Goal: Leave review/rating: Share an evaluation or opinion about a product, service, or content

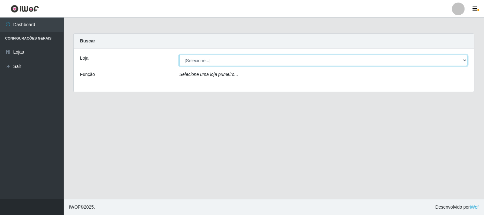
click at [250, 61] on select "[Selecione...] Casatudo BR" at bounding box center [323, 60] width 288 height 11
select select "197"
click at [179, 55] on select "[Selecione...] Casatudo BR" at bounding box center [323, 60] width 288 height 11
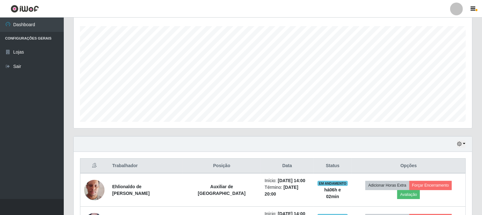
scroll to position [212, 0]
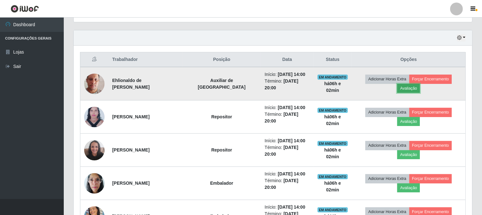
click at [420, 84] on button "Avaliação" at bounding box center [408, 88] width 23 height 9
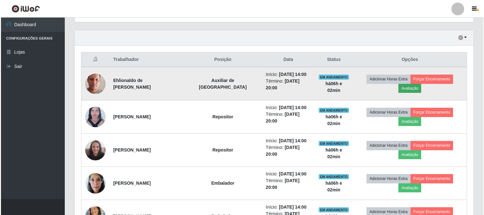
scroll to position [132, 394]
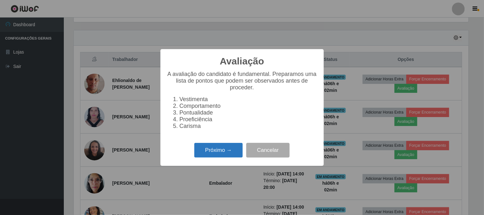
click at [215, 157] on button "Próximo →" at bounding box center [218, 150] width 48 height 15
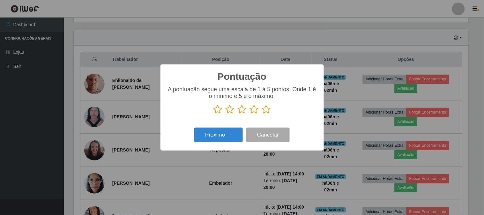
scroll to position [318638, 318375]
drag, startPoint x: 264, startPoint y: 113, endPoint x: 223, endPoint y: 145, distance: 51.8
click at [253, 125] on div "Pontuação × A pontuação segue uma escala de 1 à 5 pontos. Onde 1 é o mínimo e 5…" at bounding box center [241, 107] width 163 height 86
click at [264, 112] on icon at bounding box center [266, 110] width 9 height 10
click at [262, 114] on input "radio" at bounding box center [262, 114] width 0 height 0
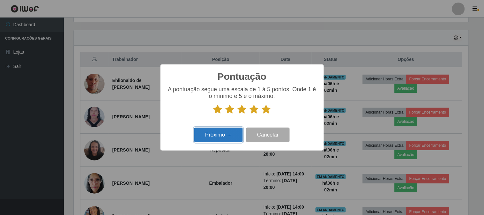
click at [206, 142] on button "Próximo →" at bounding box center [218, 135] width 48 height 15
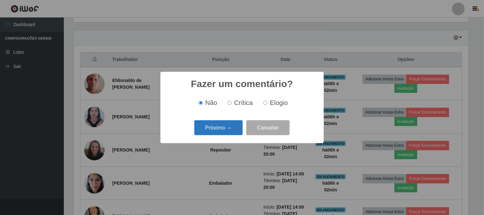
click at [216, 132] on button "Próximo →" at bounding box center [218, 127] width 48 height 15
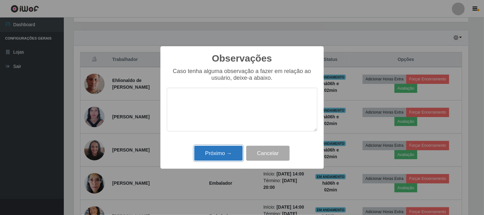
click at [215, 153] on button "Próximo →" at bounding box center [218, 153] width 48 height 15
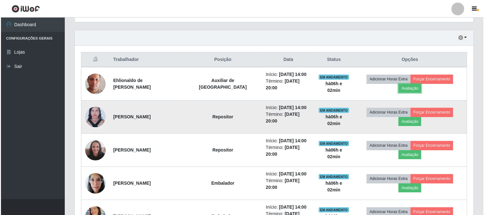
scroll to position [132, 398]
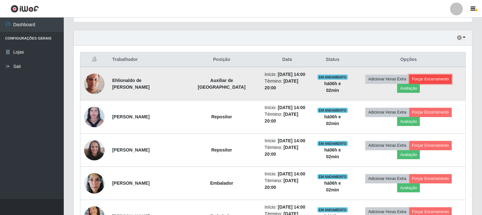
drag, startPoint x: 428, startPoint y: 77, endPoint x: 425, endPoint y: 78, distance: 3.6
click at [425, 78] on button "Forçar Encerramento" at bounding box center [430, 79] width 43 height 9
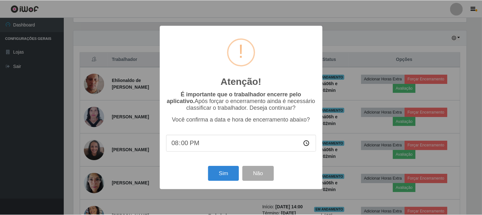
scroll to position [132, 394]
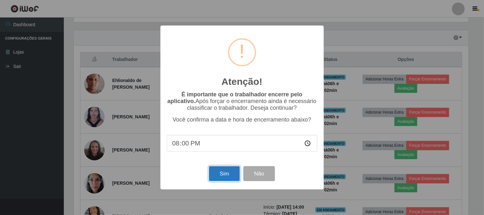
click at [217, 170] on button "Sim" at bounding box center [224, 173] width 31 height 15
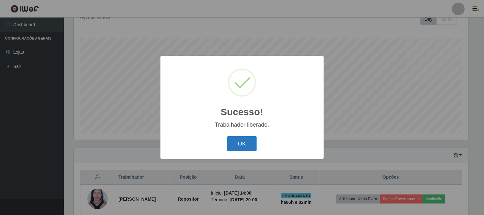
click at [235, 148] on button "OK" at bounding box center [242, 143] width 30 height 15
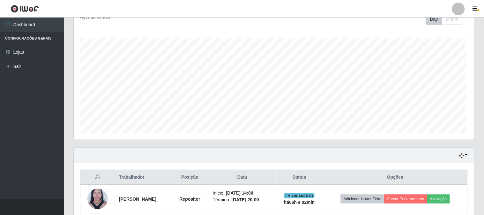
scroll to position [132, 398]
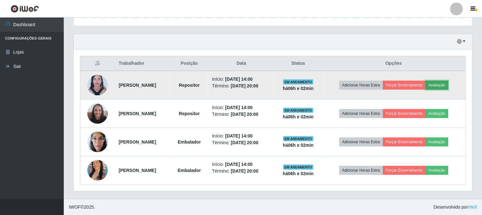
click at [448, 88] on button "Avaliação" at bounding box center [437, 85] width 23 height 9
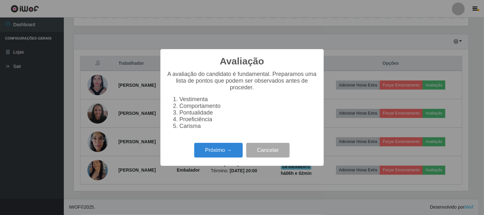
scroll to position [132, 394]
click at [219, 152] on button "Próximo →" at bounding box center [218, 150] width 48 height 15
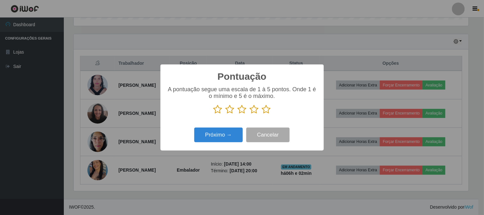
scroll to position [318638, 318375]
click at [266, 110] on icon at bounding box center [266, 110] width 9 height 10
click at [262, 114] on input "radio" at bounding box center [262, 114] width 0 height 0
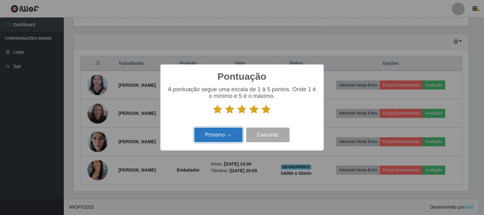
click at [234, 133] on button "Próximo →" at bounding box center [218, 135] width 48 height 15
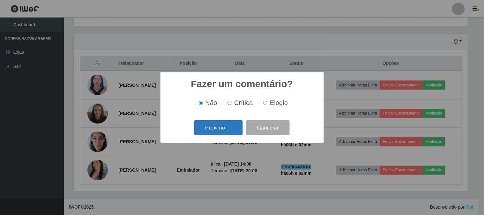
click at [221, 131] on button "Próximo →" at bounding box center [218, 127] width 48 height 15
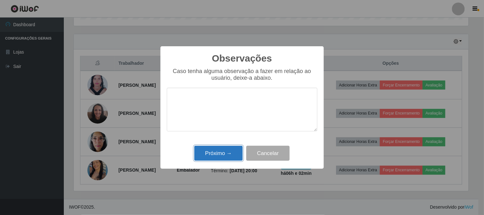
click at [232, 152] on button "Próximo →" at bounding box center [218, 153] width 48 height 15
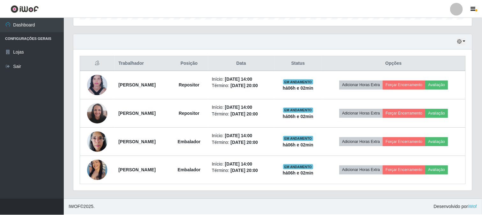
scroll to position [132, 398]
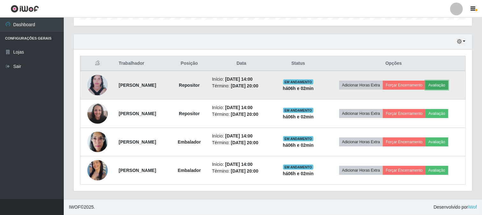
click at [441, 89] on button "Avaliação" at bounding box center [437, 85] width 23 height 9
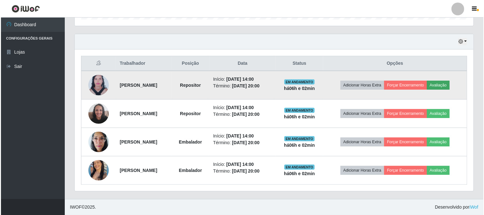
scroll to position [132, 394]
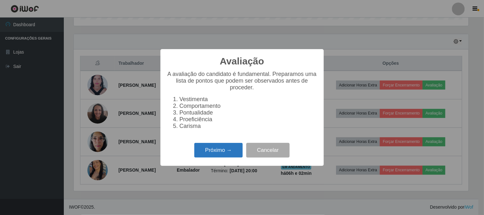
click at [209, 155] on button "Próximo →" at bounding box center [218, 150] width 48 height 15
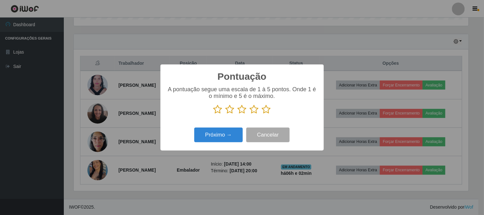
click at [266, 109] on icon at bounding box center [266, 110] width 9 height 10
click at [262, 114] on input "radio" at bounding box center [262, 114] width 0 height 0
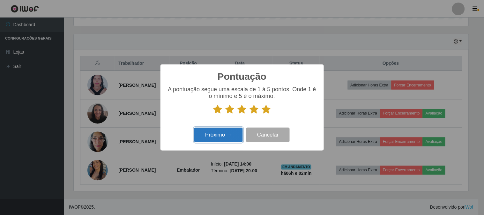
click at [212, 138] on button "Próximo →" at bounding box center [218, 135] width 48 height 15
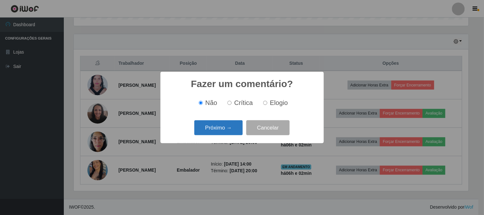
click at [217, 129] on button "Próximo →" at bounding box center [218, 127] width 48 height 15
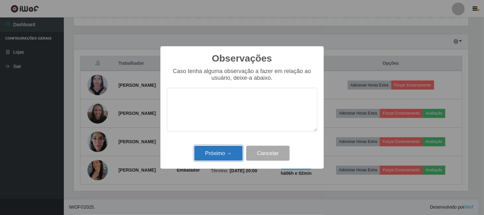
click at [232, 148] on button "Próximo →" at bounding box center [218, 153] width 48 height 15
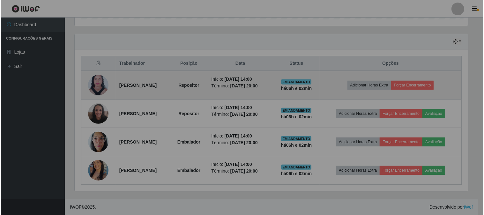
scroll to position [0, 0]
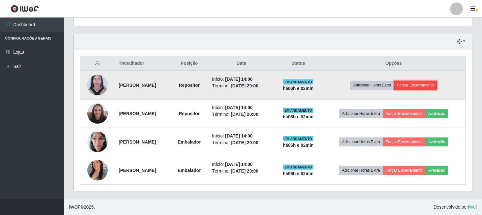
click at [423, 84] on button "Forçar Encerramento" at bounding box center [415, 85] width 43 height 9
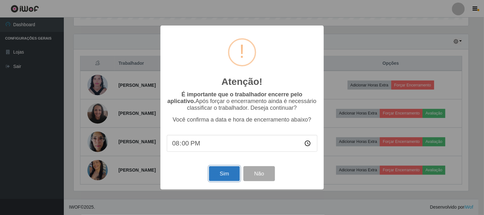
click at [228, 170] on button "Sim" at bounding box center [224, 173] width 31 height 15
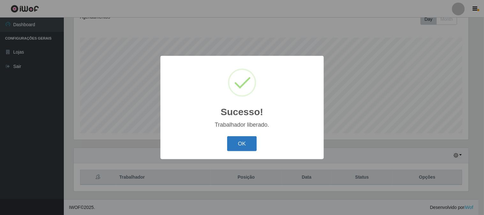
drag, startPoint x: 233, startPoint y: 142, endPoint x: 242, endPoint y: 144, distance: 9.1
click at [233, 142] on button "OK" at bounding box center [242, 143] width 30 height 15
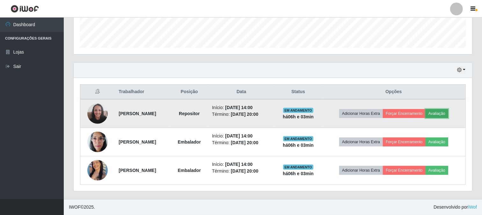
click at [447, 113] on button "Avaliação" at bounding box center [437, 113] width 23 height 9
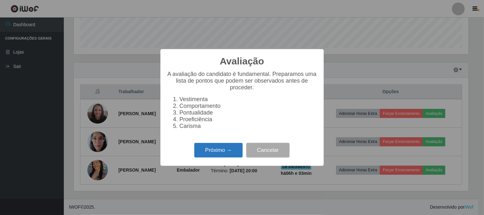
click at [235, 151] on button "Próximo →" at bounding box center [218, 150] width 48 height 15
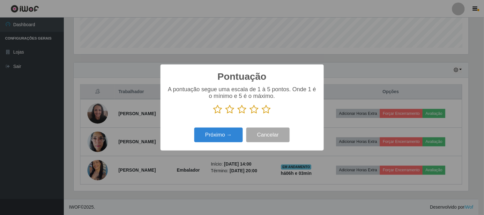
drag, startPoint x: 266, startPoint y: 113, endPoint x: 243, endPoint y: 140, distance: 36.2
click at [265, 114] on icon at bounding box center [266, 110] width 9 height 10
click at [262, 114] on input "radio" at bounding box center [262, 114] width 0 height 0
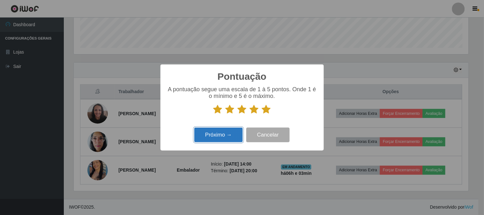
click at [234, 137] on button "Próximo →" at bounding box center [218, 135] width 48 height 15
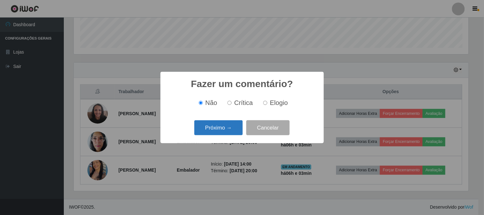
click at [217, 132] on button "Próximo →" at bounding box center [218, 127] width 48 height 15
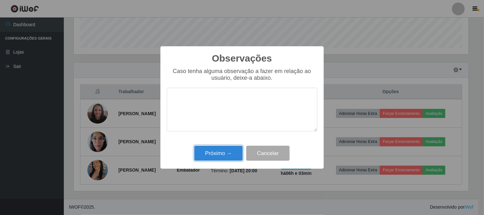
drag, startPoint x: 222, startPoint y: 154, endPoint x: 228, endPoint y: 154, distance: 6.1
click at [222, 154] on button "Próximo →" at bounding box center [218, 153] width 48 height 15
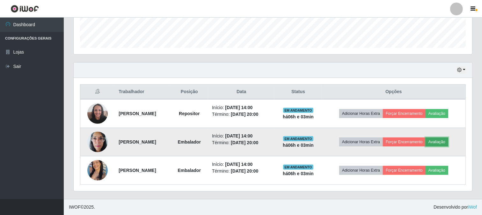
drag, startPoint x: 450, startPoint y: 141, endPoint x: 446, endPoint y: 141, distance: 4.1
click at [446, 141] on button "Avaliação" at bounding box center [437, 141] width 23 height 9
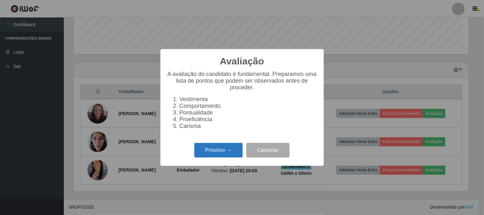
click at [215, 150] on button "Próximo →" at bounding box center [218, 150] width 48 height 15
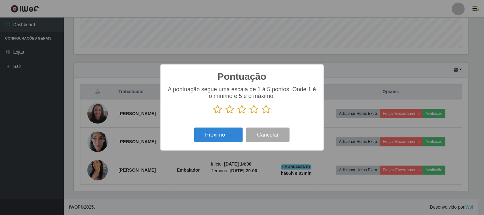
drag, startPoint x: 265, startPoint y: 109, endPoint x: 255, endPoint y: 122, distance: 16.1
click at [262, 112] on icon at bounding box center [266, 110] width 9 height 10
click at [262, 114] on input "radio" at bounding box center [262, 114] width 0 height 0
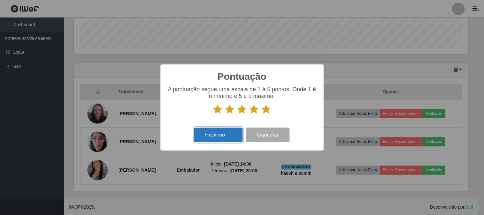
click at [223, 131] on button "Próximo →" at bounding box center [218, 135] width 48 height 15
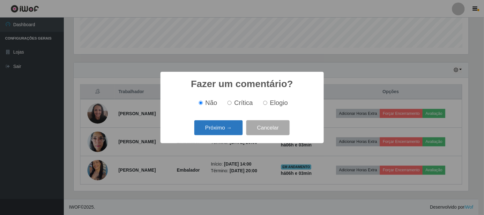
click at [215, 124] on button "Próximo →" at bounding box center [218, 127] width 48 height 15
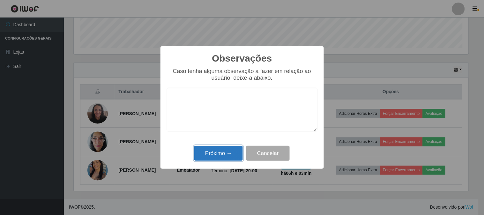
click at [214, 146] on button "Próximo →" at bounding box center [218, 153] width 48 height 15
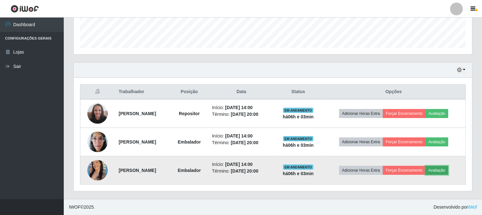
click at [445, 166] on button "Avaliação" at bounding box center [437, 170] width 23 height 9
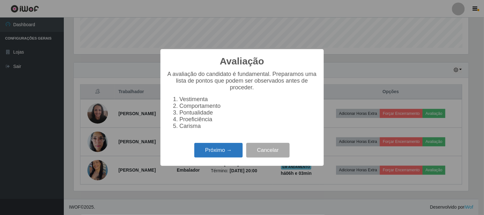
click at [222, 154] on button "Próximo →" at bounding box center [218, 150] width 48 height 15
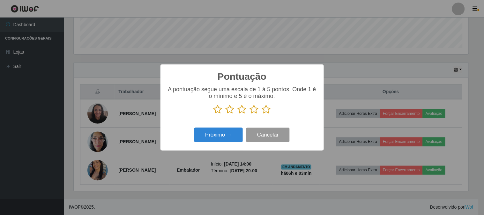
drag, startPoint x: 266, startPoint y: 113, endPoint x: 248, endPoint y: 128, distance: 23.8
click at [265, 114] on icon at bounding box center [266, 110] width 9 height 10
click at [262, 114] on input "radio" at bounding box center [262, 114] width 0 height 0
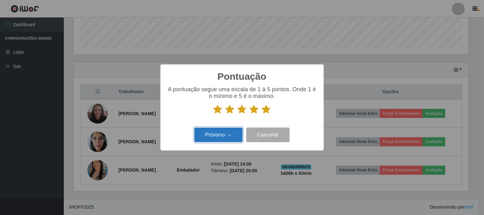
click at [223, 136] on button "Próximo →" at bounding box center [218, 135] width 48 height 15
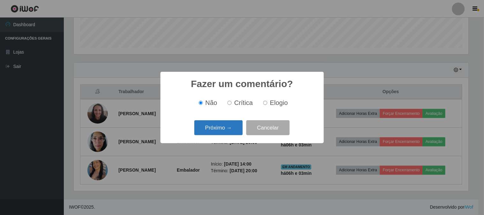
click at [227, 128] on button "Próximo →" at bounding box center [218, 127] width 48 height 15
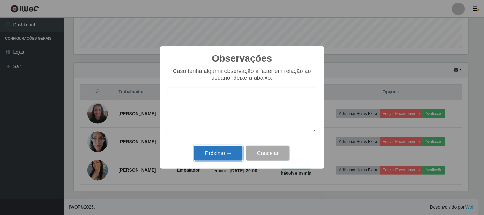
drag, startPoint x: 226, startPoint y: 149, endPoint x: 233, endPoint y: 149, distance: 6.4
click at [230, 149] on button "Próximo →" at bounding box center [218, 153] width 48 height 15
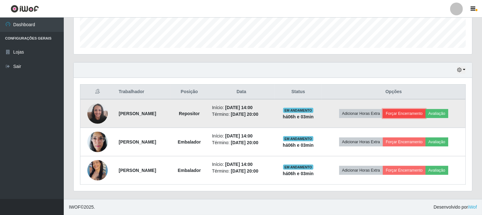
click at [416, 113] on button "Forçar Encerramento" at bounding box center [404, 113] width 43 height 9
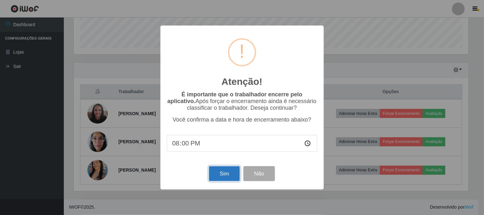
click at [221, 177] on button "Sim" at bounding box center [224, 173] width 31 height 15
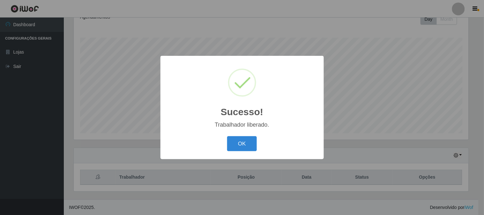
click at [416, 140] on div "Sucesso! × Trabalhador liberado. OK Cancel" at bounding box center [242, 107] width 484 height 215
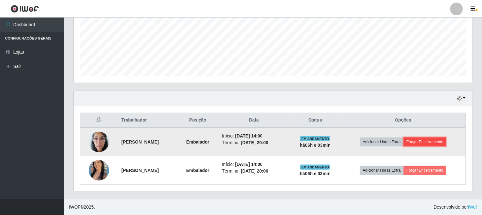
click at [421, 142] on button "Forçar Encerramento" at bounding box center [425, 141] width 43 height 9
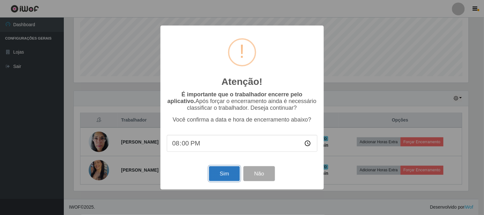
click at [221, 175] on button "Sim" at bounding box center [224, 173] width 31 height 15
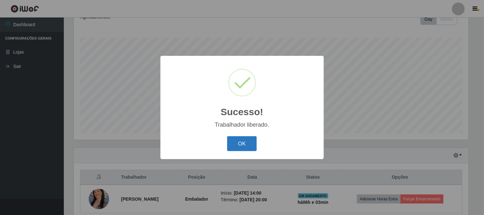
click at [244, 147] on button "OK" at bounding box center [242, 143] width 30 height 15
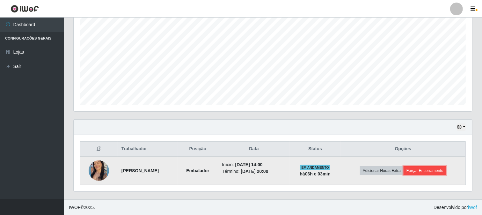
click at [432, 168] on button "Forçar Encerramento" at bounding box center [425, 170] width 43 height 9
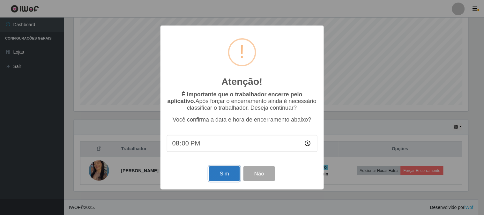
click at [227, 171] on button "Sim" at bounding box center [224, 173] width 31 height 15
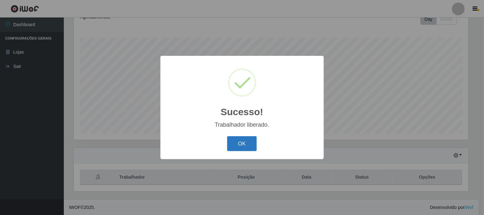
click at [251, 139] on button "OK" at bounding box center [242, 143] width 30 height 15
